Goal: Communication & Community: Answer question/provide support

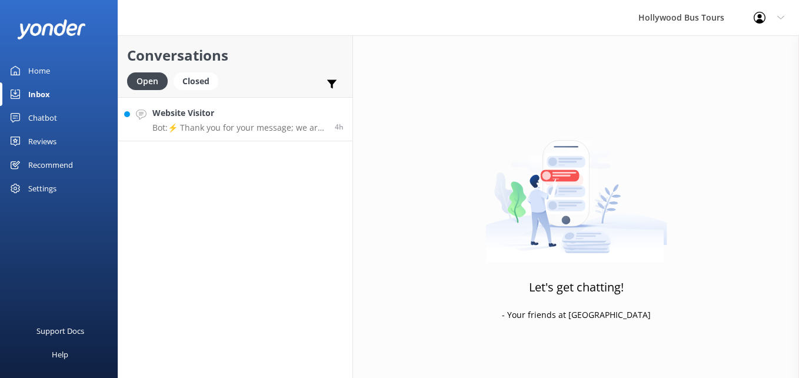
click at [249, 135] on link "Website Visitor Bot: ⚡ Thank you for your message; we are connecting you to a t…" at bounding box center [235, 119] width 234 height 44
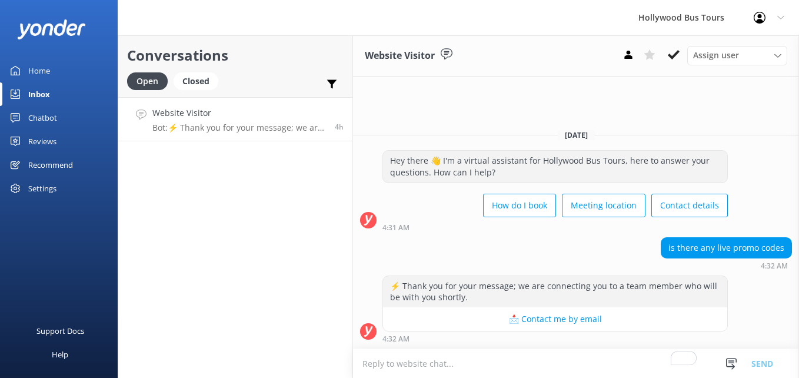
click at [207, 119] on h4 "Website Visitor" at bounding box center [239, 113] width 174 height 13
click at [60, 63] on link "Home" at bounding box center [59, 71] width 118 height 24
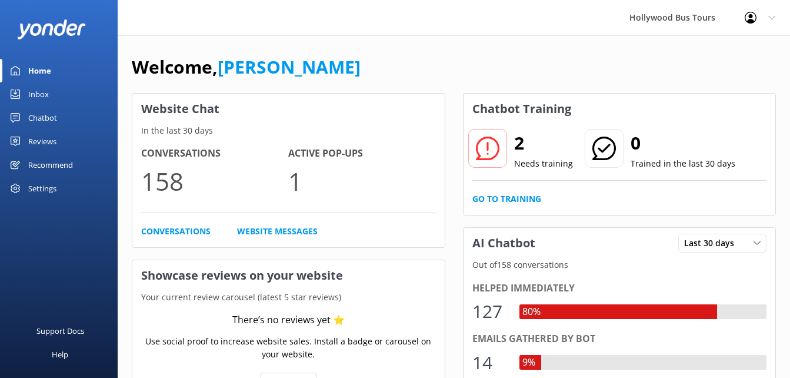
click at [60, 63] on link "Home" at bounding box center [59, 71] width 118 height 24
click at [44, 90] on div "Inbox" at bounding box center [38, 94] width 21 height 24
